Goal: Use online tool/utility: Utilize a website feature to perform a specific function

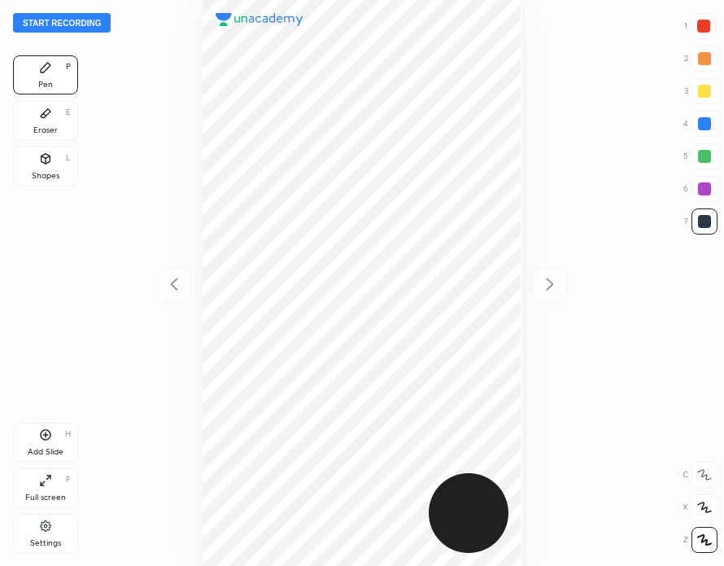
scroll to position [566, 464]
click at [65, 22] on button "Start recording" at bounding box center [62, 23] width 98 height 20
click at [59, 448] on div "Add Slide" at bounding box center [46, 452] width 36 height 8
click at [705, 28] on div at bounding box center [703, 26] width 13 height 13
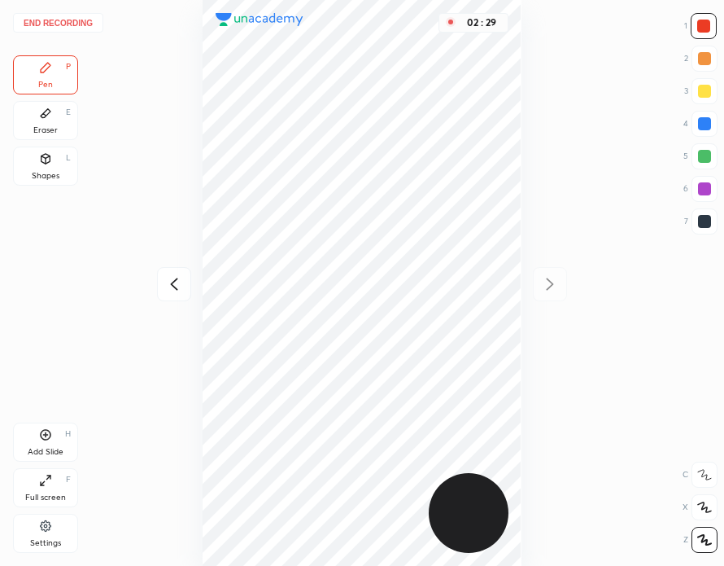
click at [708, 135] on div at bounding box center [705, 124] width 26 height 26
click at [72, 22] on button "End recording" at bounding box center [58, 23] width 90 height 20
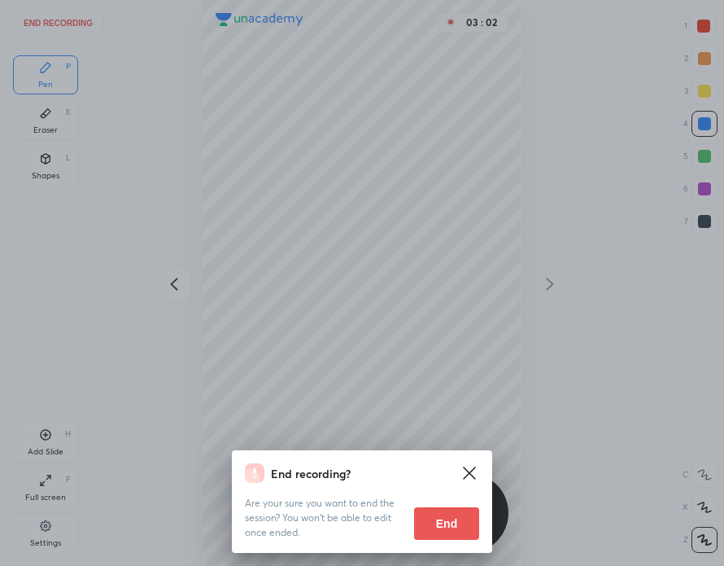
click at [450, 521] on button "End" at bounding box center [446, 523] width 65 height 33
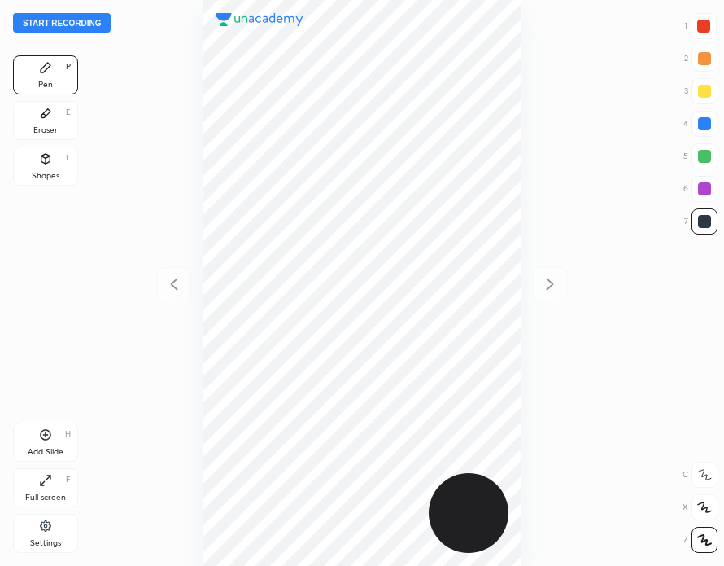
scroll to position [566, 464]
